Goal: Task Accomplishment & Management: Use online tool/utility

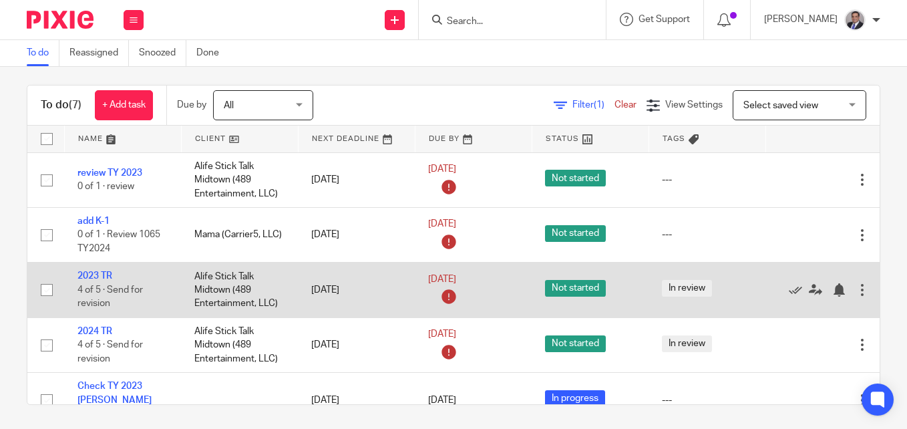
scroll to position [11, 0]
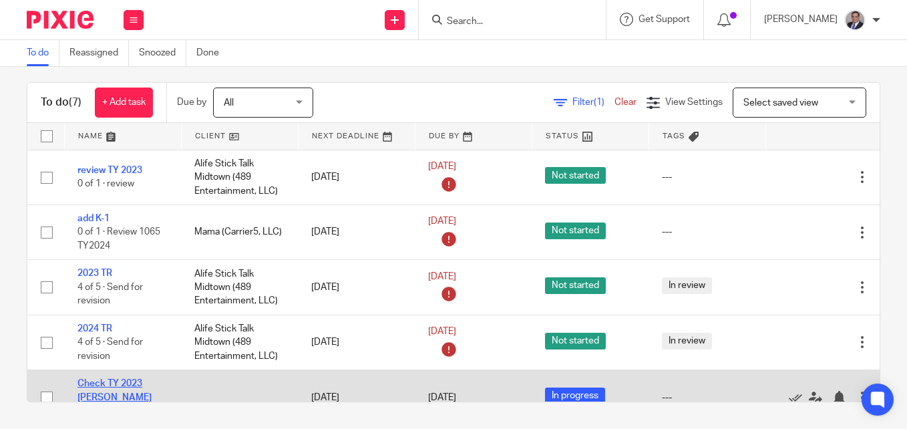
click at [104, 379] on link "Check TY 2023 [PERSON_NAME]" at bounding box center [114, 390] width 74 height 23
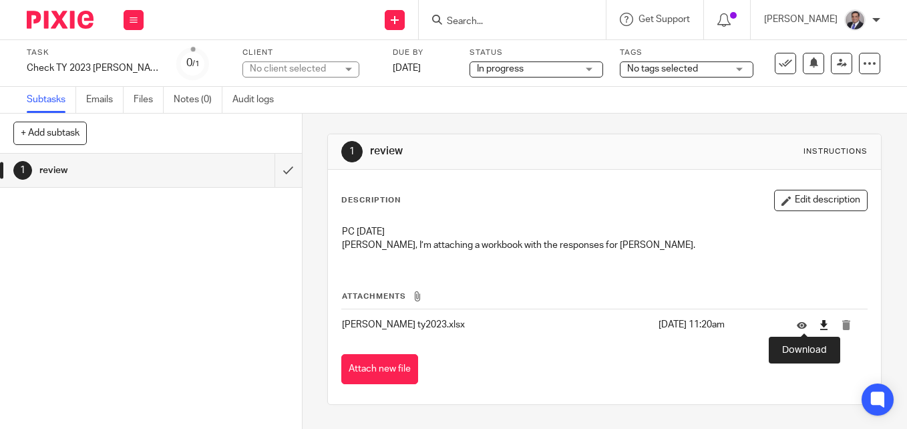
click at [819, 325] on icon at bounding box center [824, 325] width 10 height 10
click at [569, 176] on div "Description Edit description PC [DATE] [PERSON_NAME], I’m attaching a workbook …" at bounding box center [604, 287] width 553 height 234
click at [783, 193] on button "Edit description" at bounding box center [821, 200] width 94 height 21
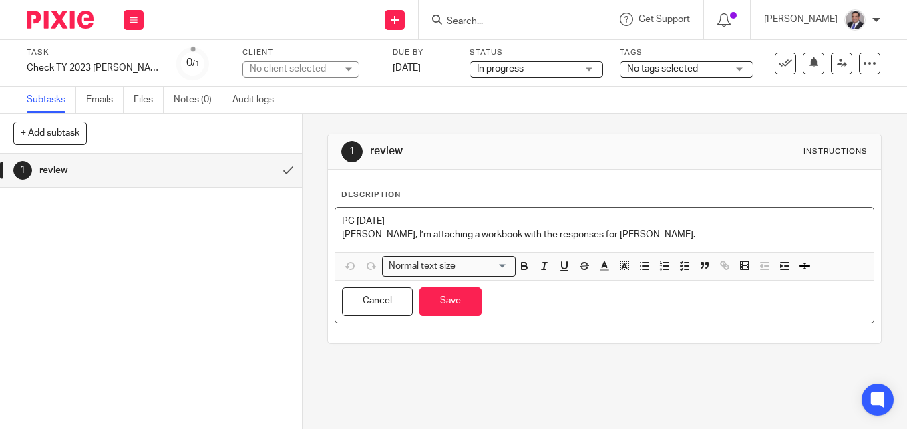
click at [342, 221] on p "PC [DATE]" at bounding box center [604, 220] width 525 height 13
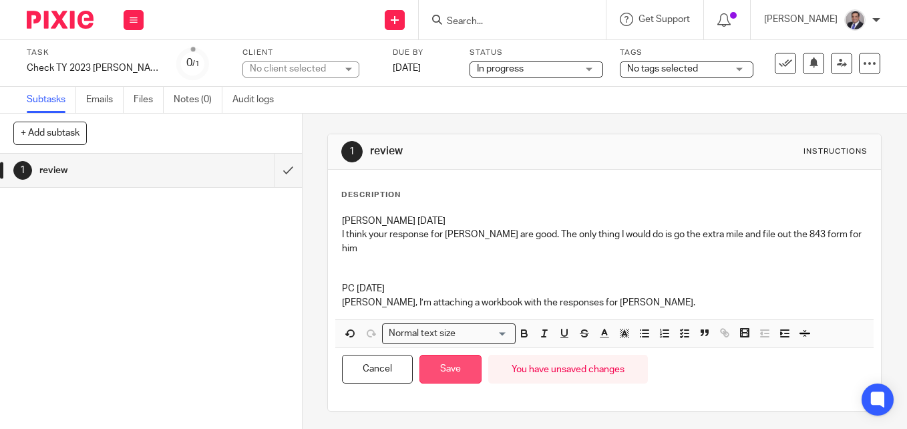
click at [458, 355] on button "Save" at bounding box center [450, 369] width 62 height 29
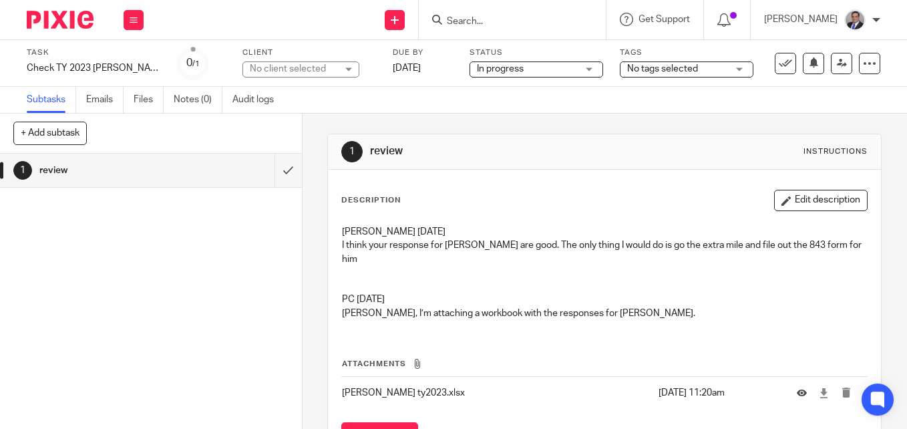
drag, startPoint x: 461, startPoint y: 250, endPoint x: 508, endPoint y: 202, distance: 67.1
click at [506, 208] on div "Description Edit description [PERSON_NAME] [DATE] I think your response for [PE…" at bounding box center [604, 260] width 526 height 141
